Goal: Task Accomplishment & Management: Use online tool/utility

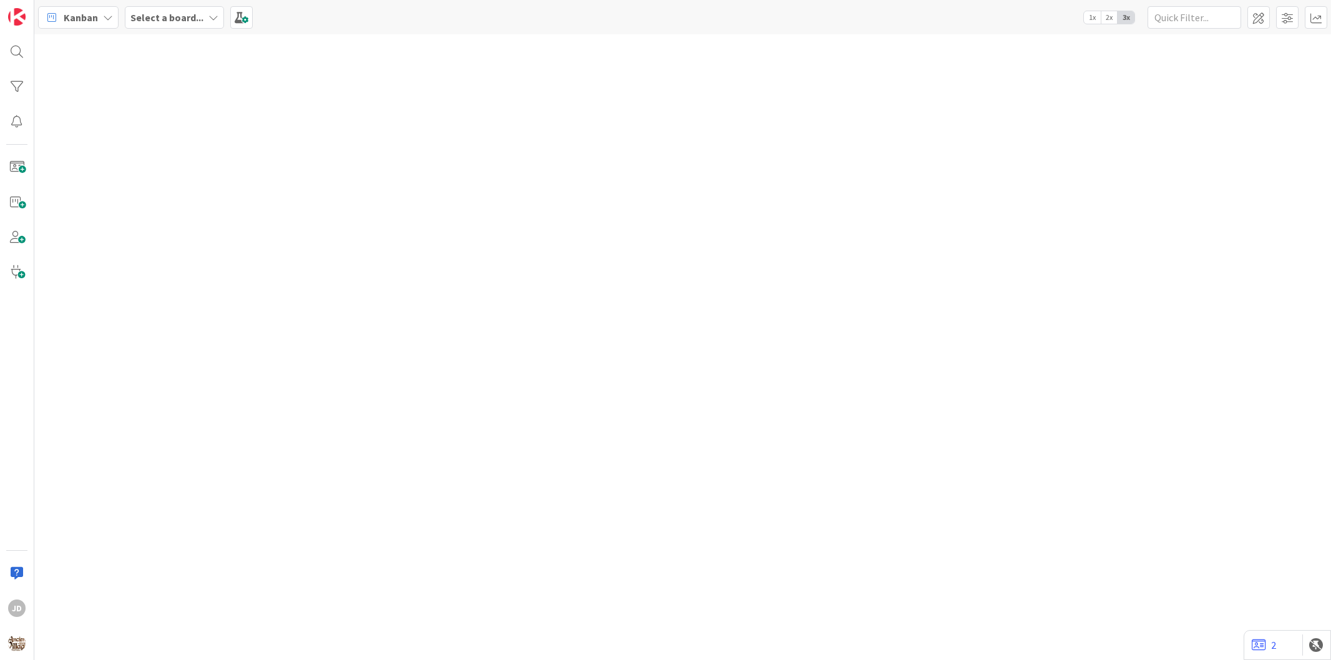
click at [169, 14] on b "Select a board..." at bounding box center [166, 17] width 73 height 12
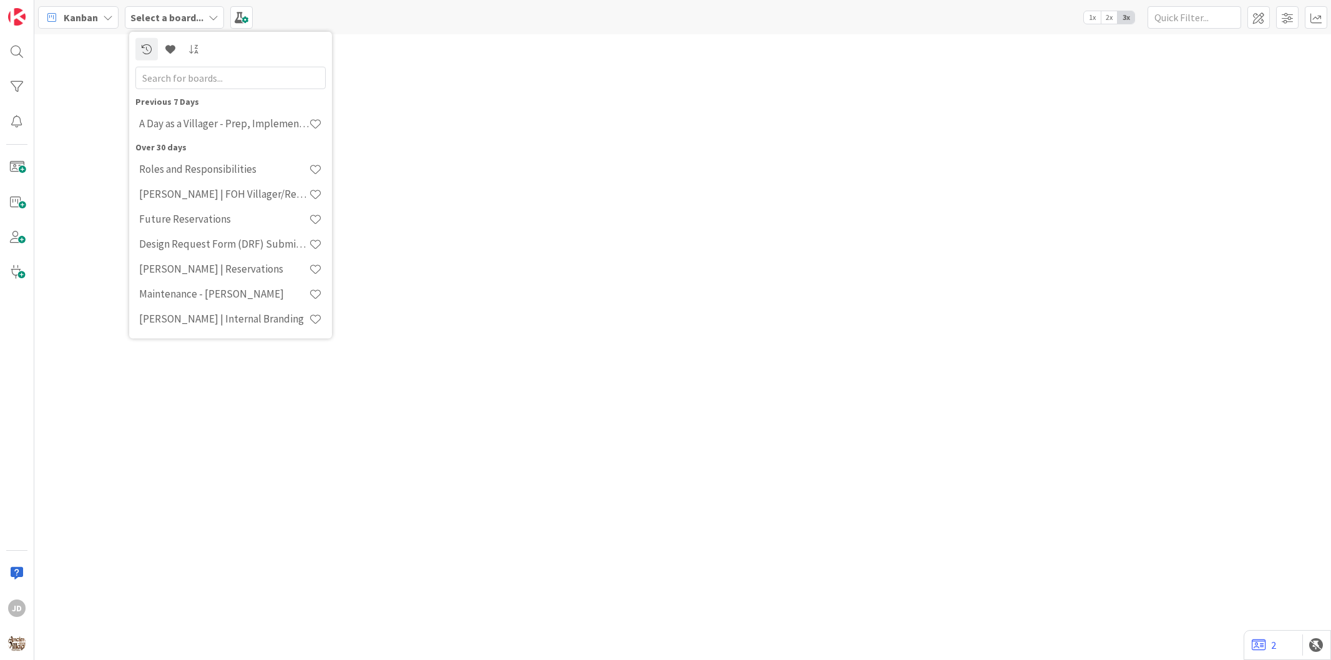
click at [168, 22] on b "Select a board..." at bounding box center [166, 17] width 73 height 12
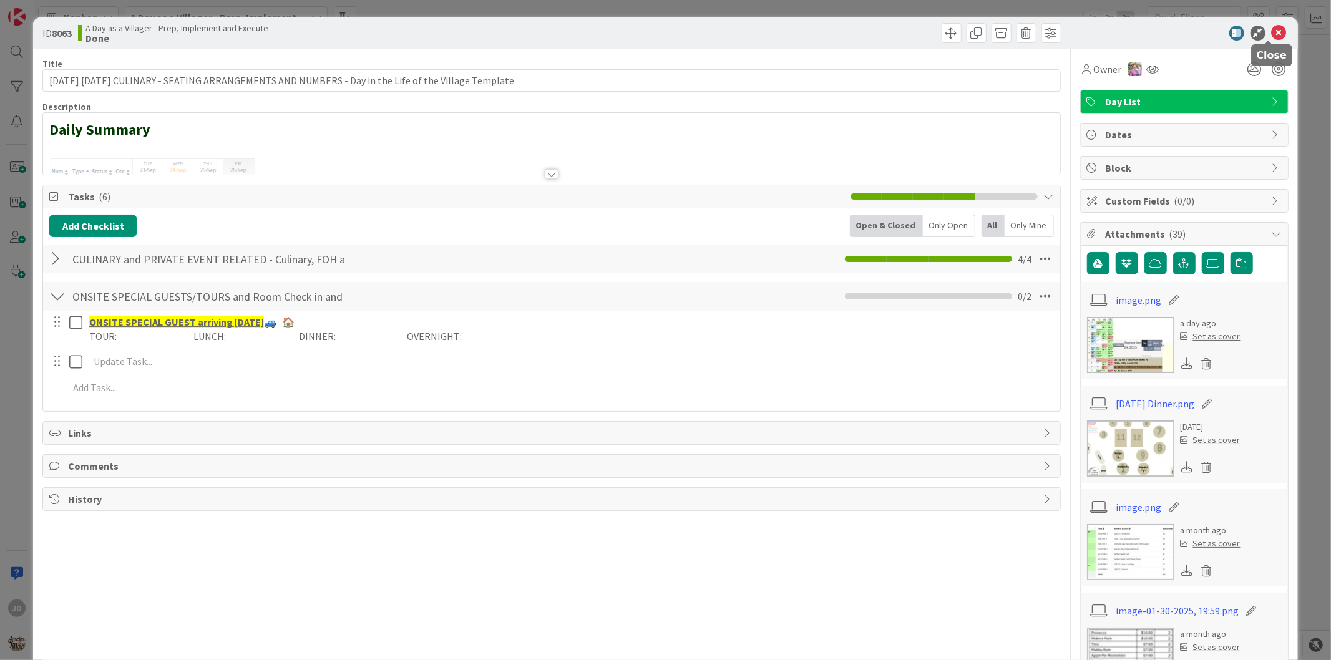
click at [1271, 33] on icon at bounding box center [1278, 33] width 15 height 15
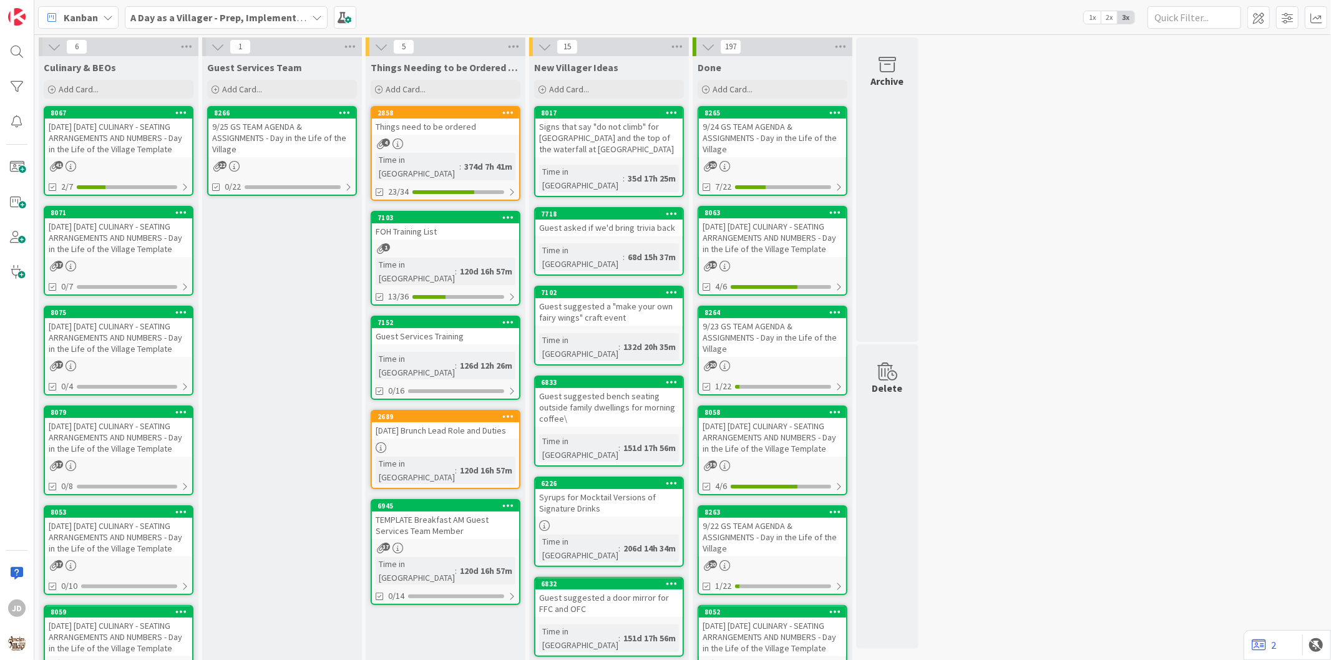
click at [477, 160] on div "374d 7h 41m" at bounding box center [488, 167] width 54 height 14
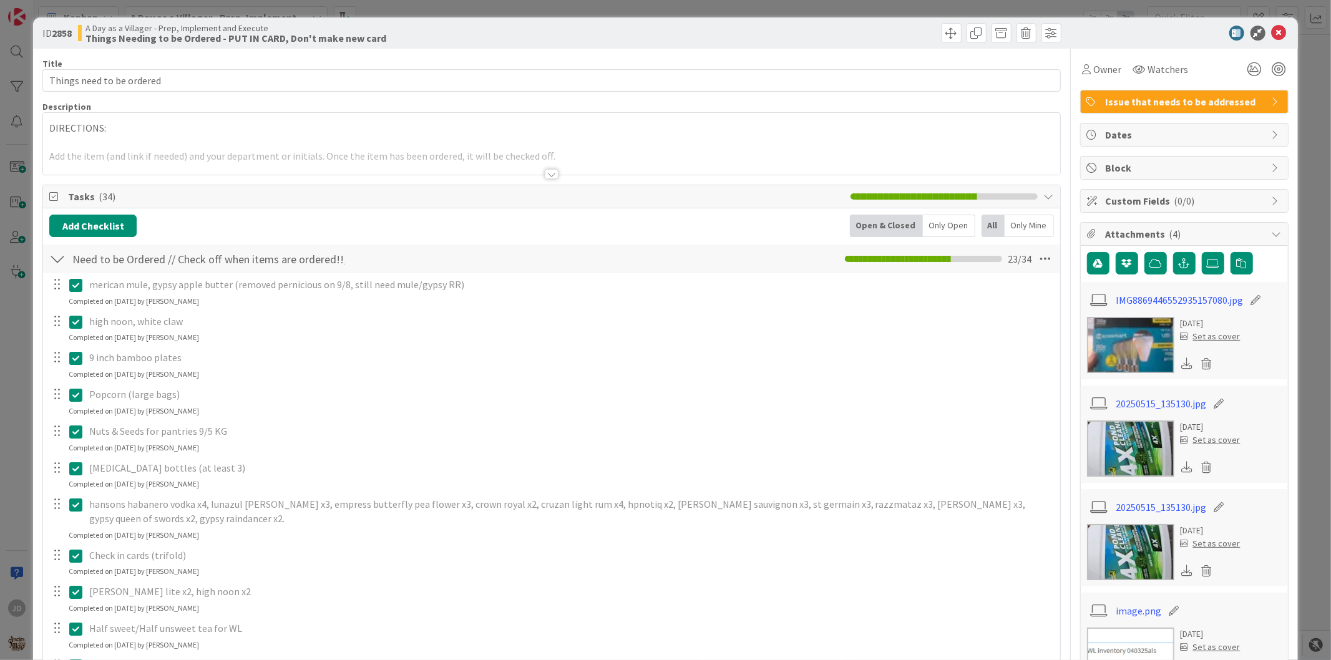
scroll to position [138, 0]
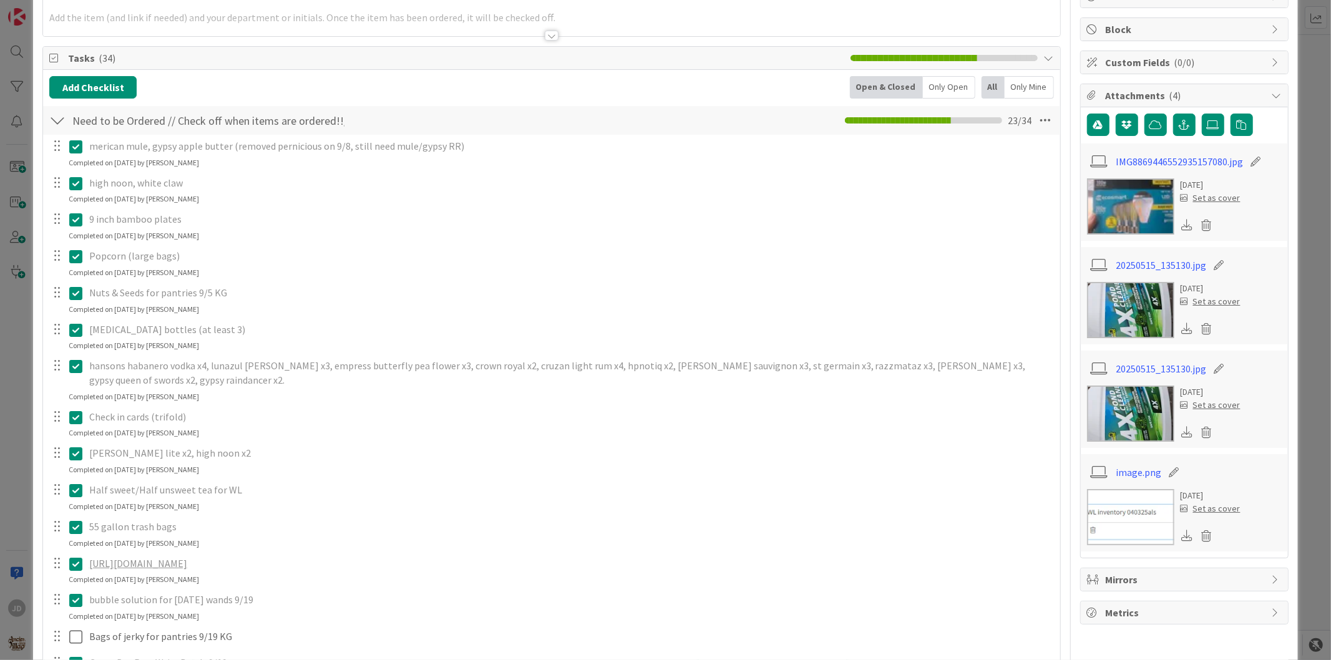
click at [76, 416] on icon at bounding box center [75, 417] width 13 height 15
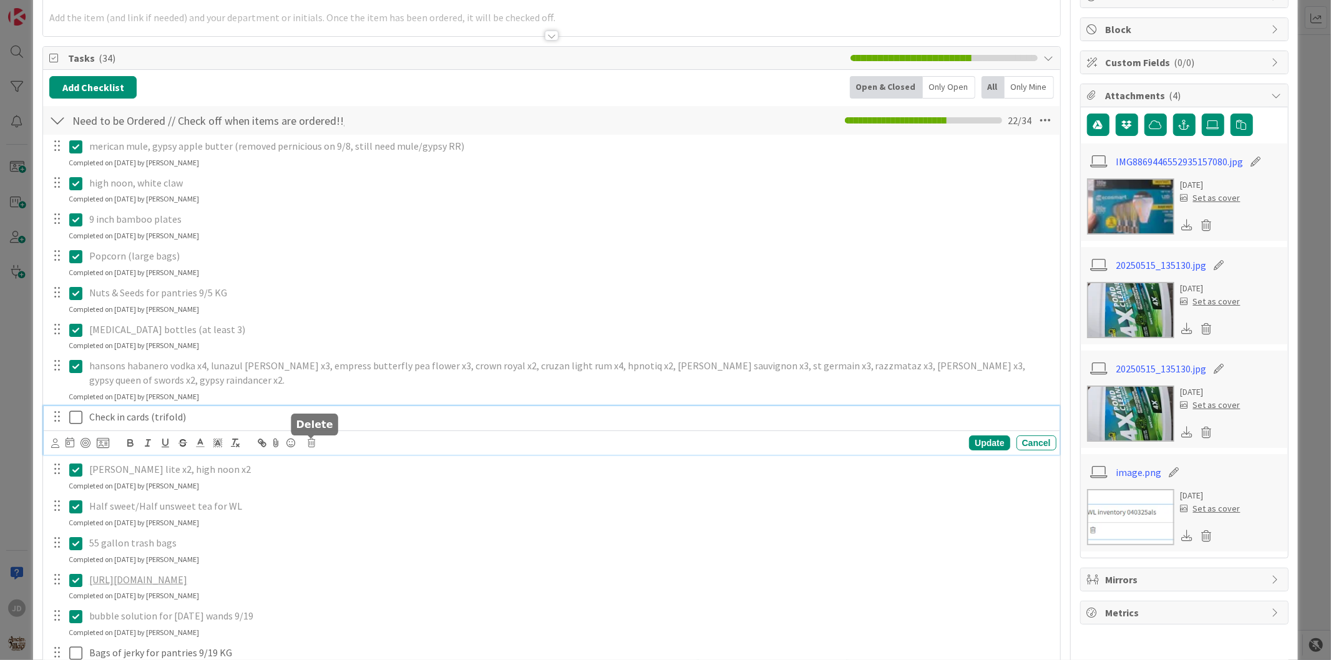
click at [309, 446] on icon at bounding box center [311, 443] width 7 height 9
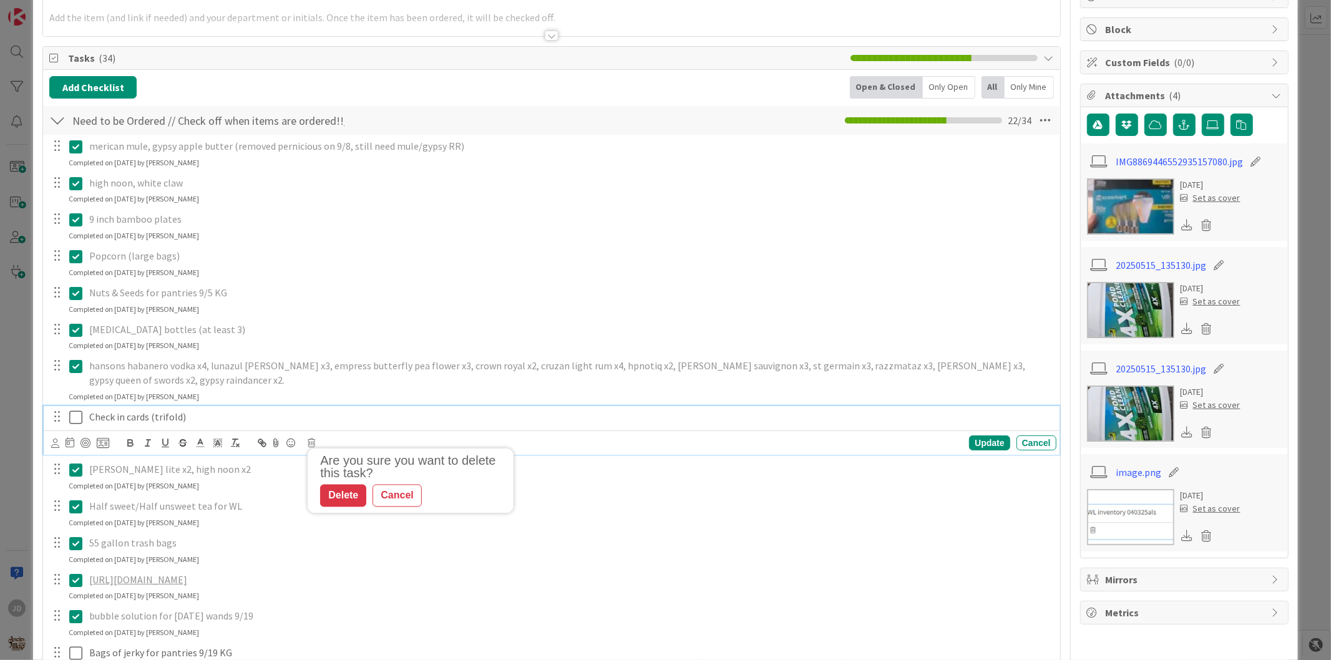
click at [186, 427] on div "Check in cards (trifold)" at bounding box center [570, 417] width 972 height 22
click at [311, 445] on icon at bounding box center [311, 443] width 7 height 9
click at [342, 492] on div "Delete" at bounding box center [343, 496] width 46 height 22
